Goal: Find specific page/section: Find specific page/section

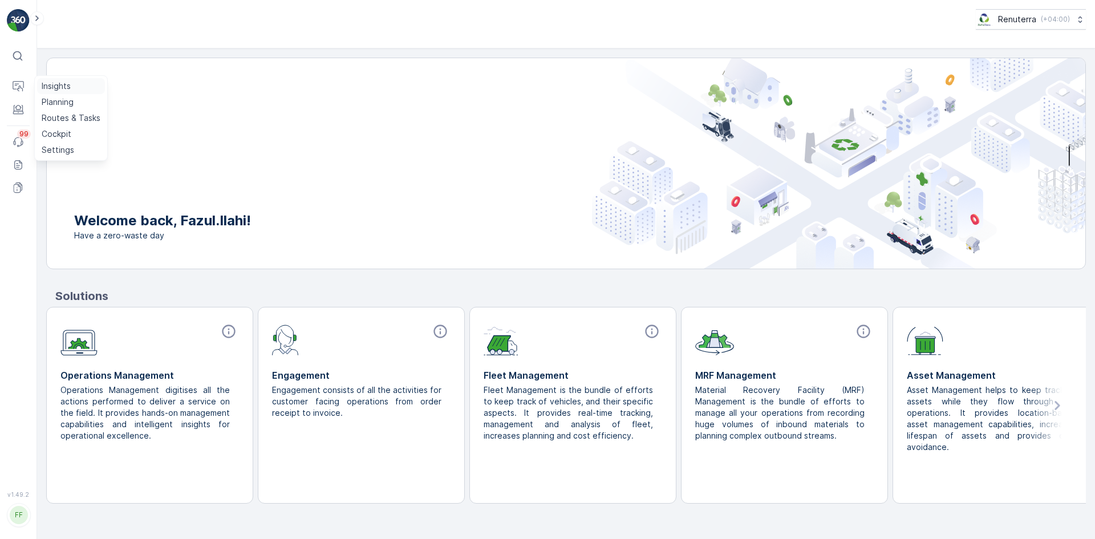
click at [51, 86] on p "Insights" at bounding box center [56, 85] width 29 height 11
